Goal: Task Accomplishment & Management: Use online tool/utility

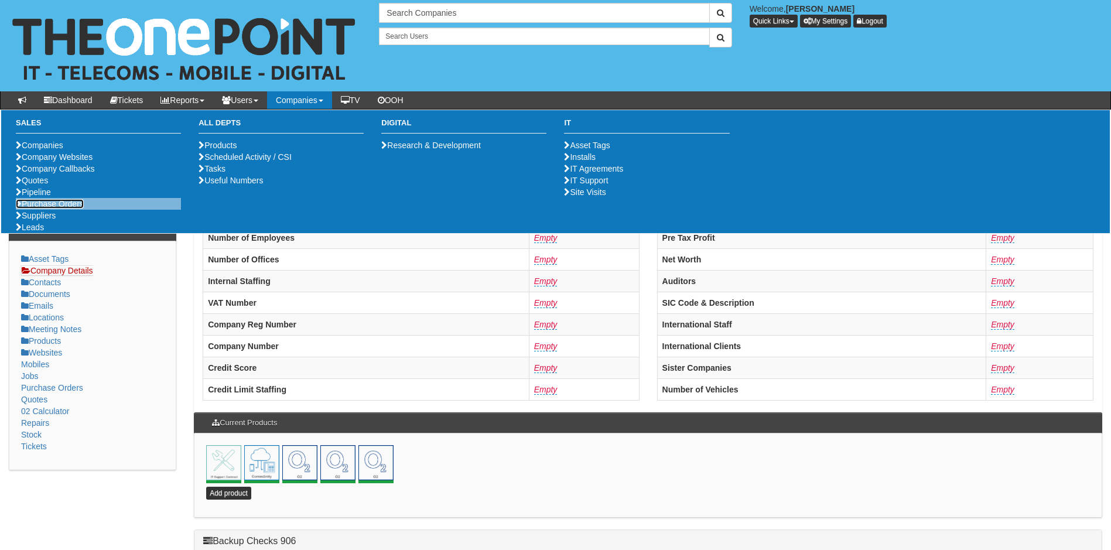
click at [54, 208] on link "Purchase Orders" at bounding box center [50, 203] width 68 height 9
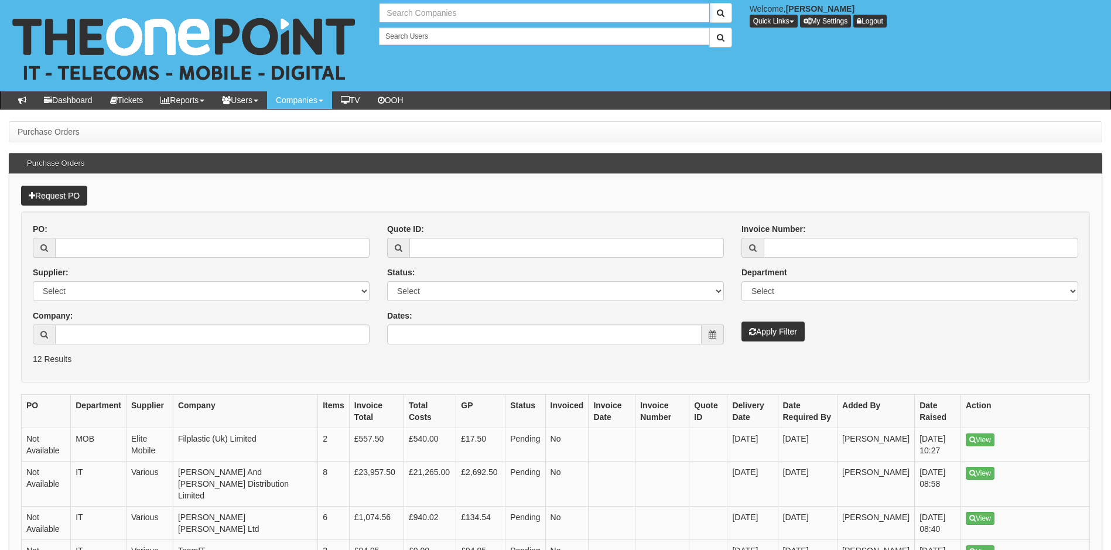
click at [426, 9] on input "text" at bounding box center [544, 13] width 330 height 20
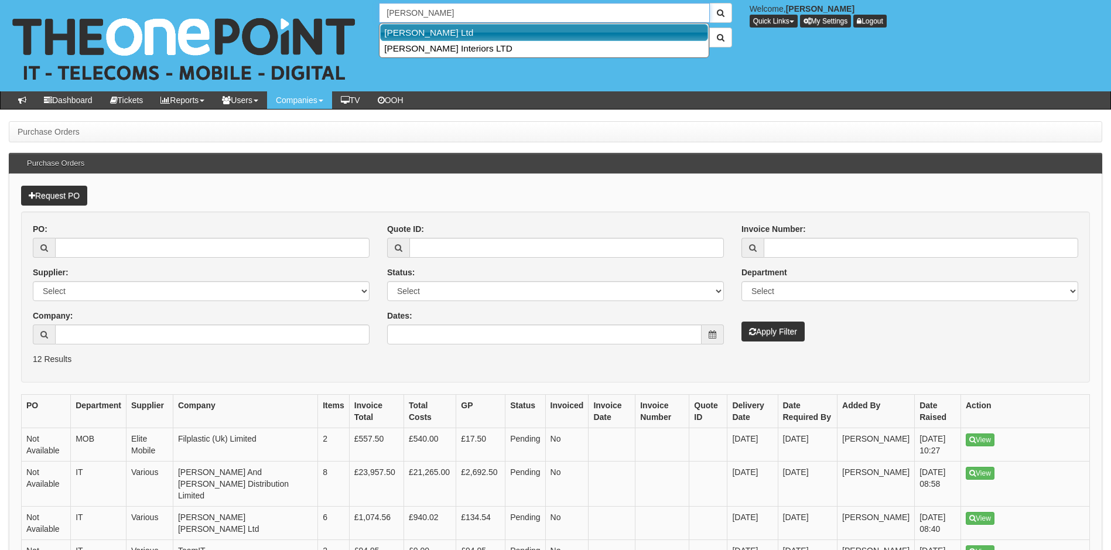
click at [435, 35] on link "Ben Johnson Ltd" at bounding box center [544, 32] width 328 height 17
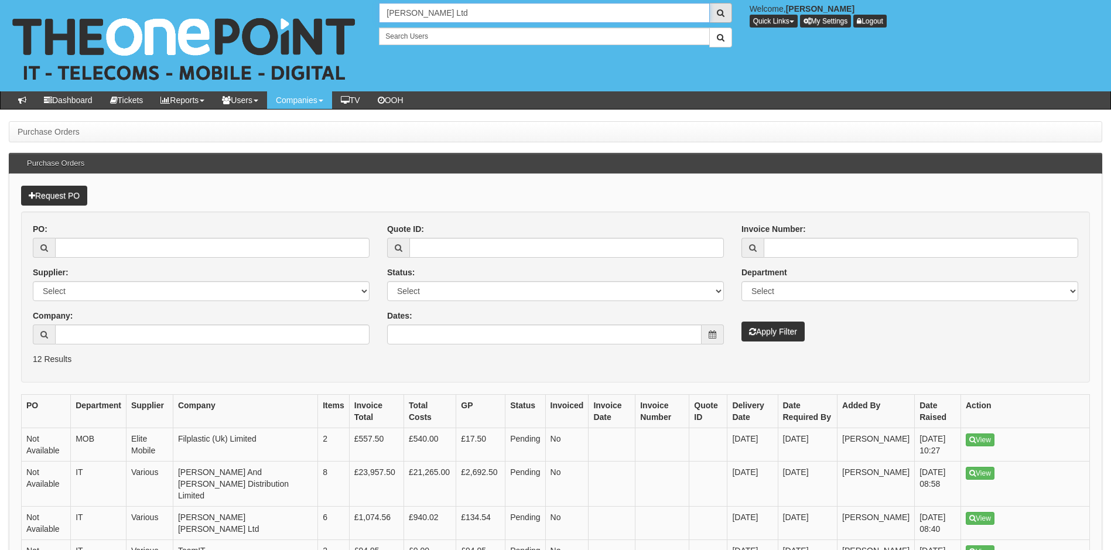
type input "Ben Johnson Ltd"
click at [721, 12] on span "submit" at bounding box center [721, 13] width 8 height 8
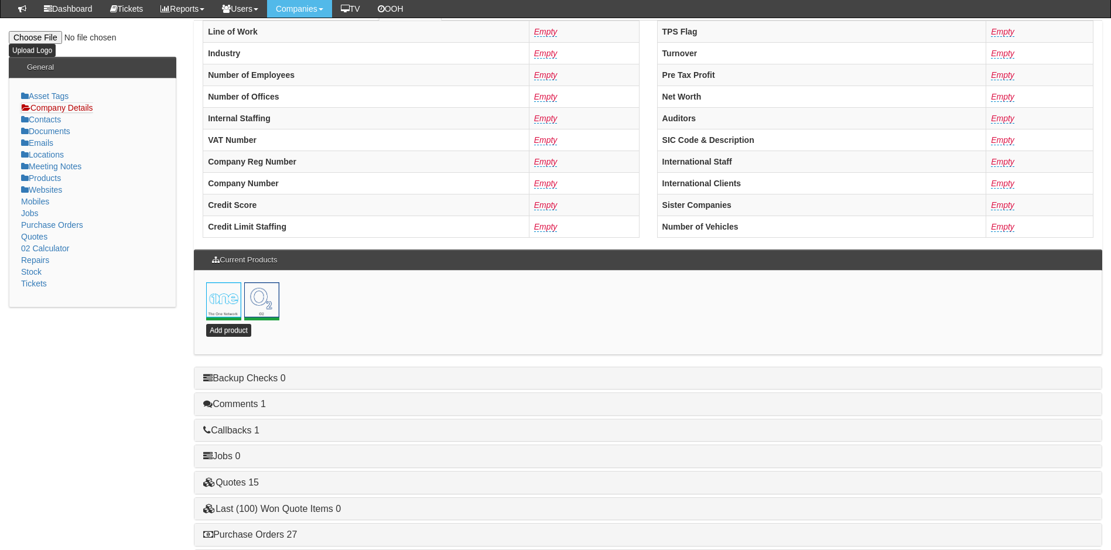
scroll to position [252, 0]
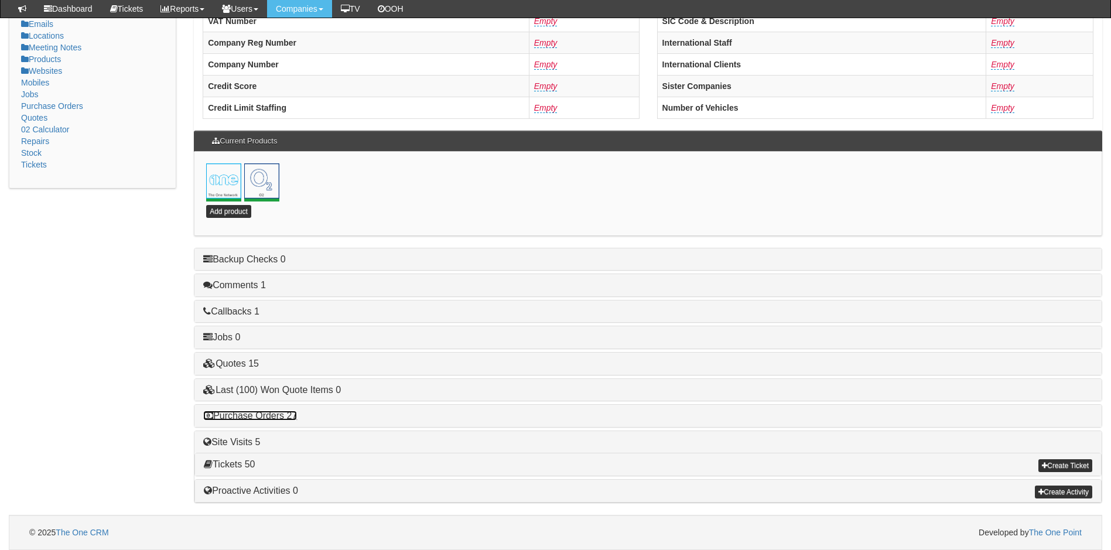
click at [273, 413] on link "Purchase Orders 27" at bounding box center [250, 415] width 94 height 10
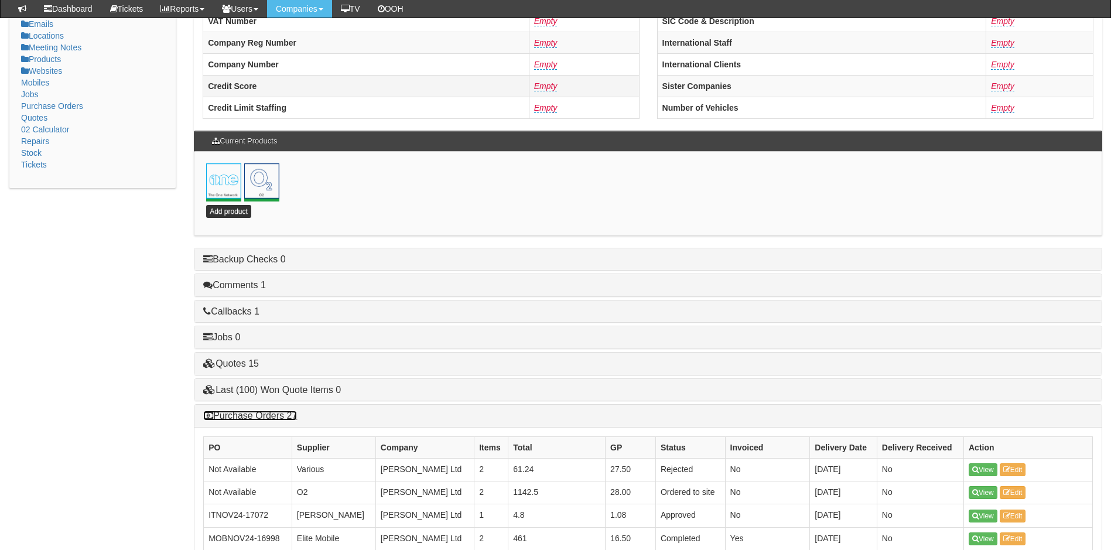
scroll to position [0, 0]
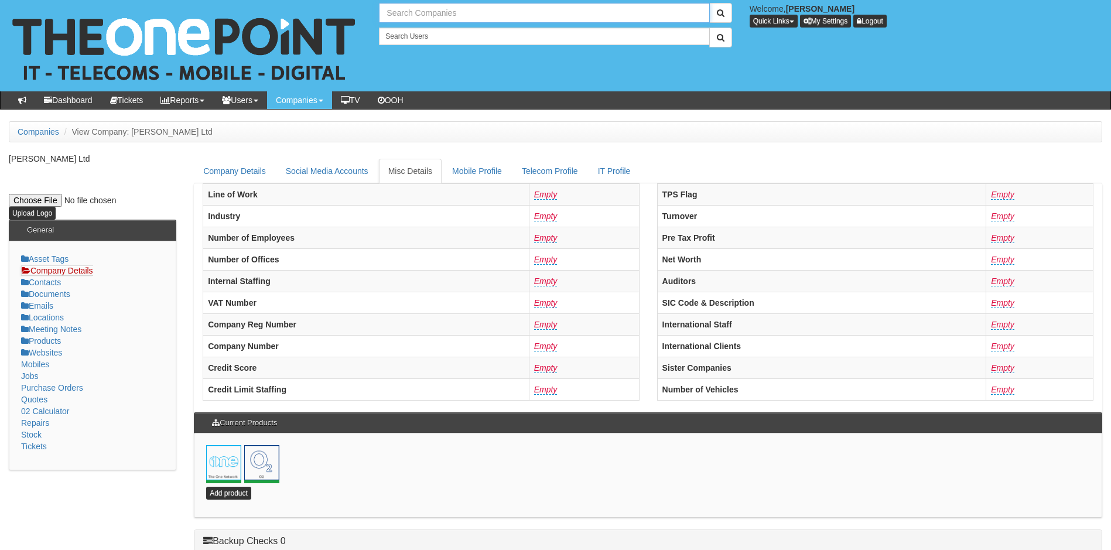
click at [442, 15] on input "text" at bounding box center [544, 13] width 330 height 20
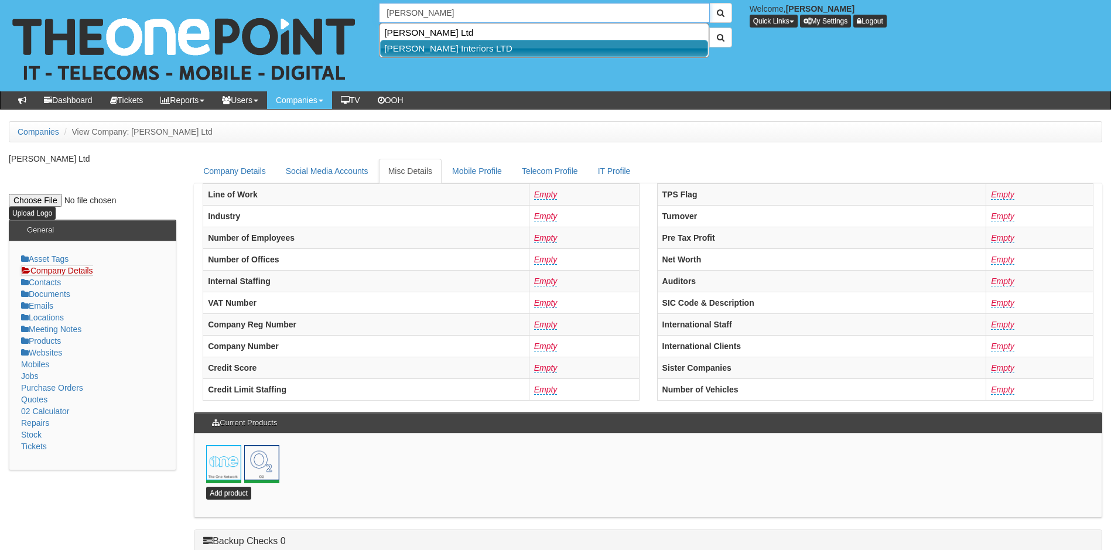
click at [456, 52] on link "Ben Johnson Interiors LTD" at bounding box center [544, 48] width 328 height 17
type input "Ben Johnson Interiors LTD"
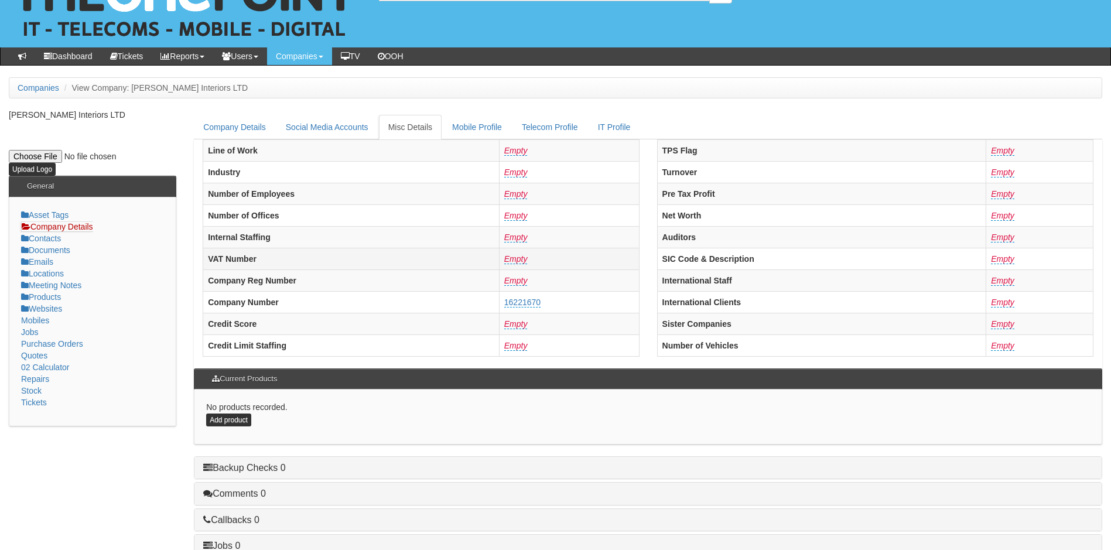
scroll to position [223, 0]
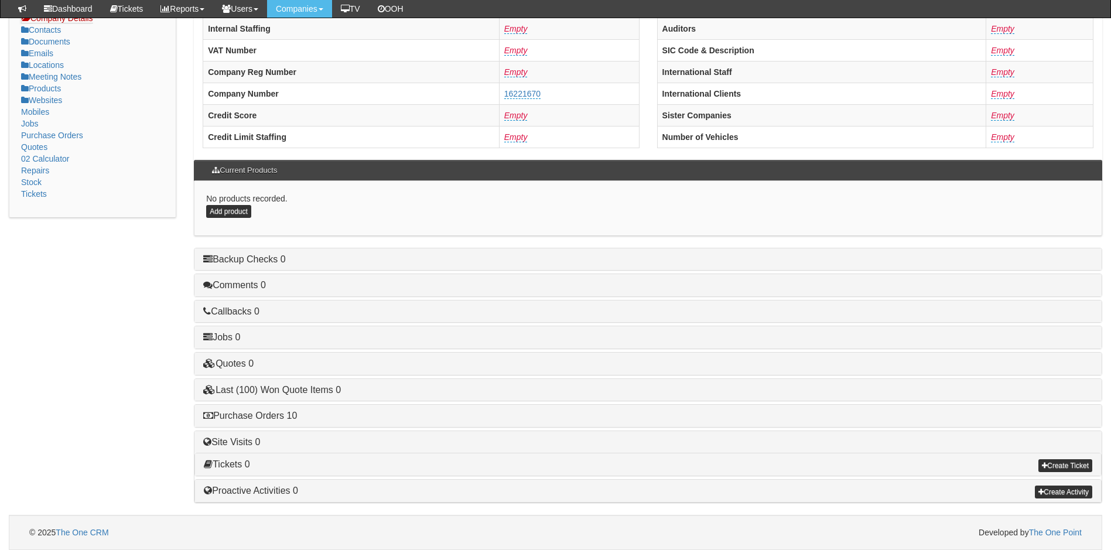
click at [269, 408] on div "Purchase Orders 10" at bounding box center [647, 416] width 907 height 22
click at [271, 416] on link "Purchase Orders 10" at bounding box center [250, 415] width 94 height 10
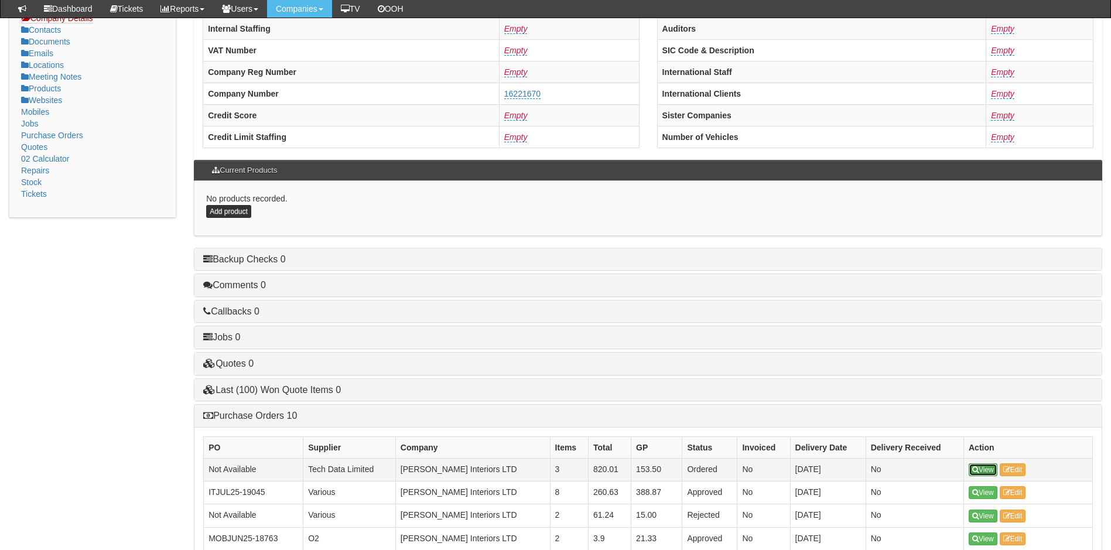
click at [980, 470] on link "View" at bounding box center [983, 469] width 29 height 13
